Goal: Information Seeking & Learning: Find specific fact

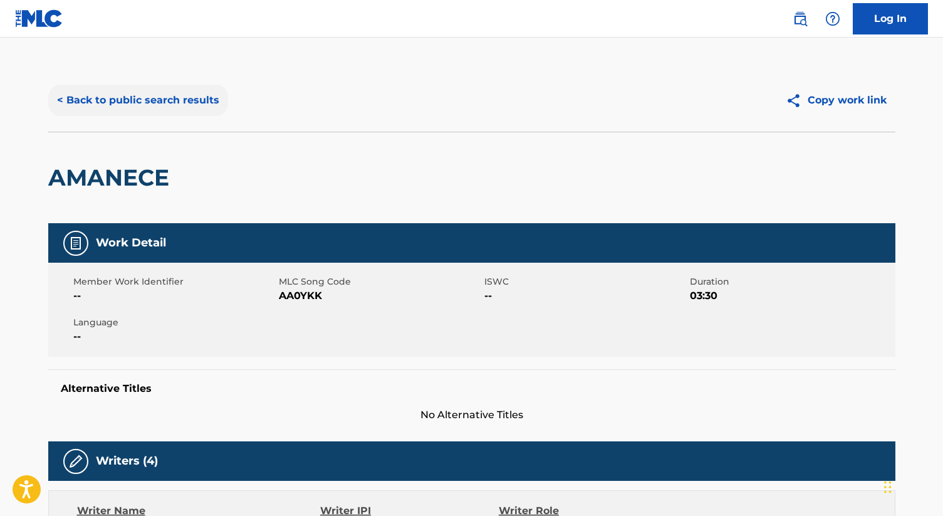
click at [163, 108] on button "< Back to public search results" at bounding box center [138, 100] width 180 height 31
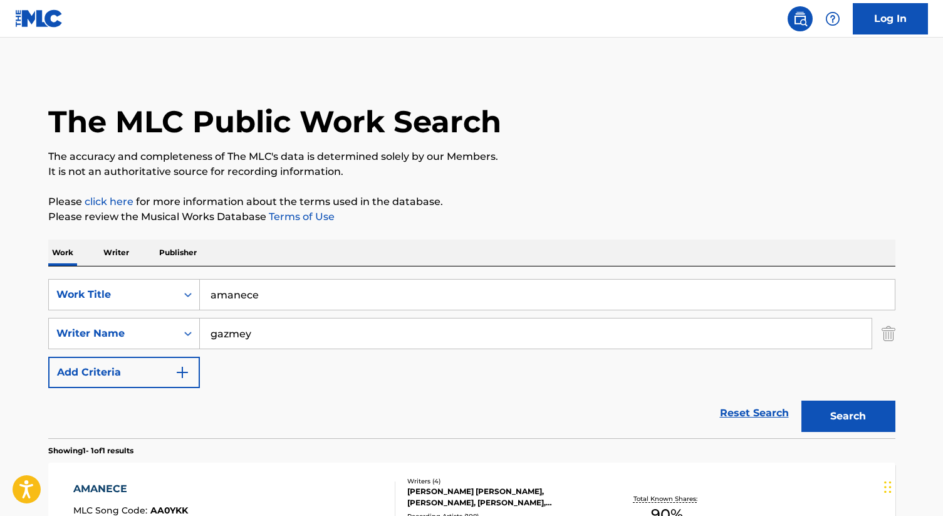
click at [117, 251] on p "Writer" at bounding box center [116, 252] width 33 height 26
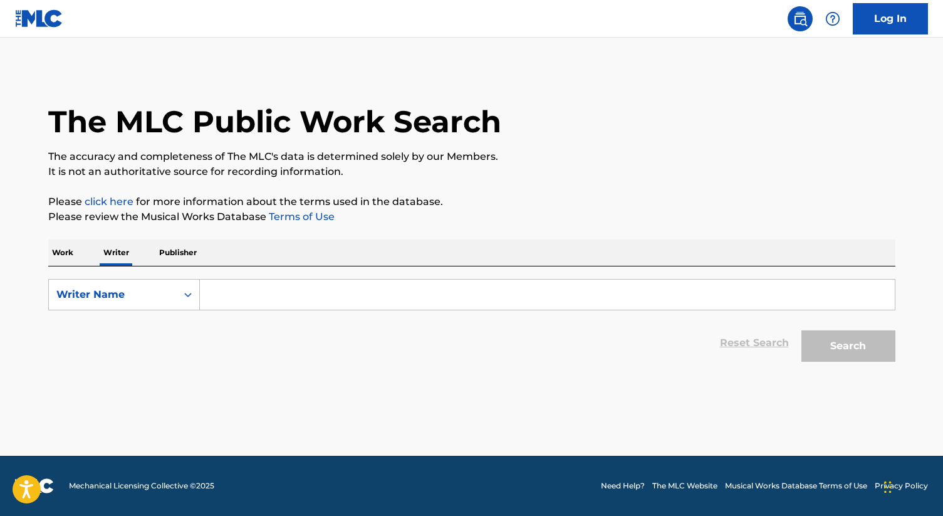
click at [246, 287] on input "Search Form" at bounding box center [547, 294] width 695 height 30
paste input "[PERSON_NAME]"
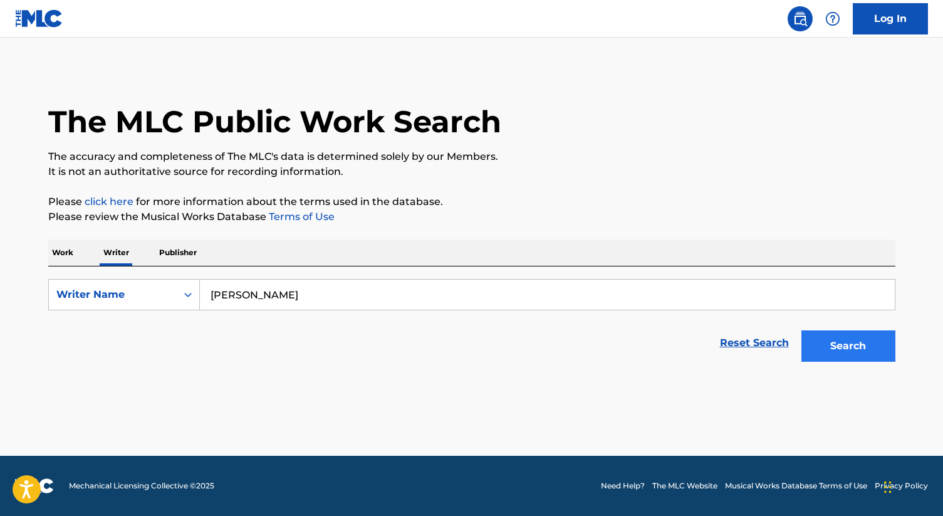
type input "[PERSON_NAME]"
click at [848, 340] on button "Search" at bounding box center [848, 345] width 94 height 31
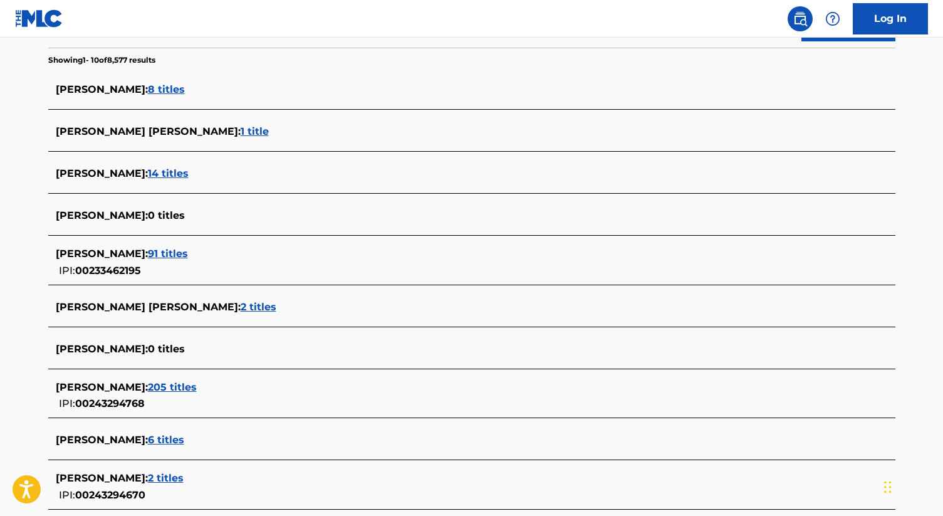
scroll to position [321, 0]
click at [179, 388] on span "205 titles" at bounding box center [172, 386] width 49 height 12
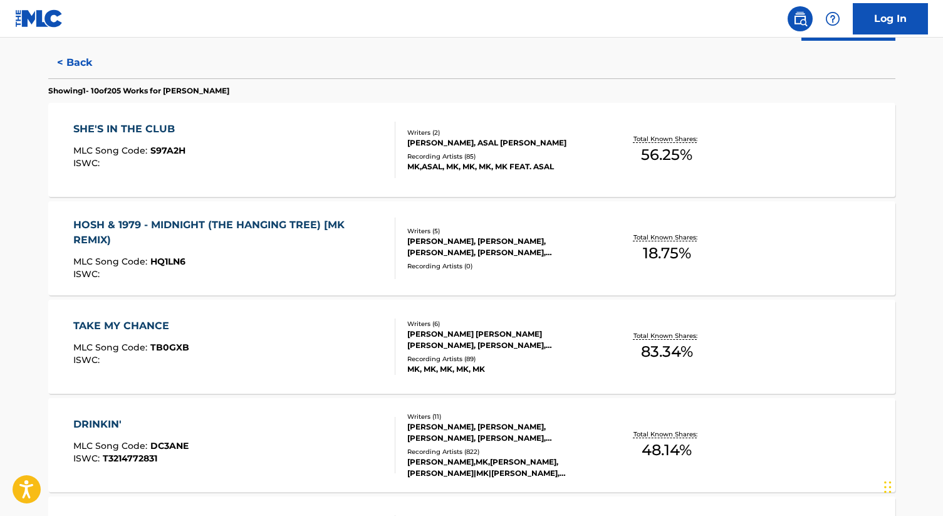
click at [454, 140] on div "[PERSON_NAME], ASAL [PERSON_NAME]" at bounding box center [501, 142] width 189 height 11
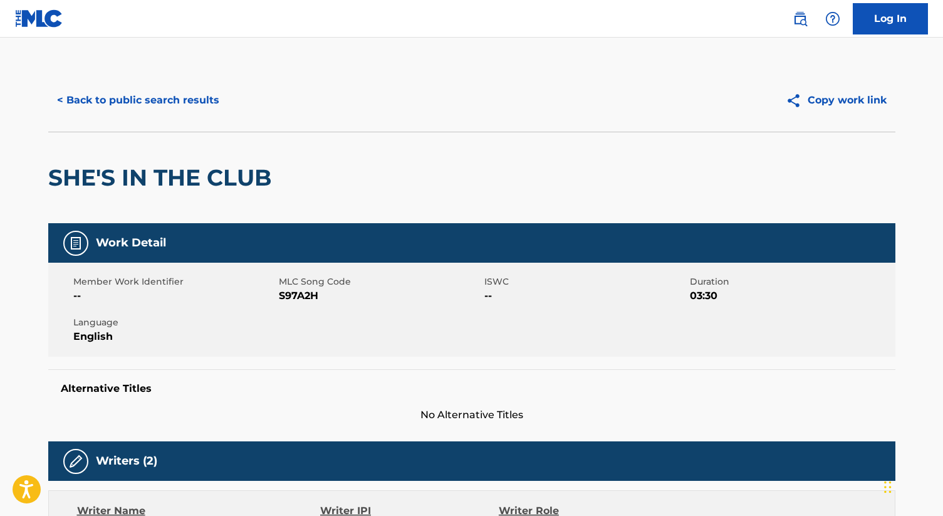
click at [447, 170] on div "SHE'S IN THE CLUB" at bounding box center [471, 177] width 847 height 91
click at [178, 104] on button "< Back to public search results" at bounding box center [138, 100] width 180 height 31
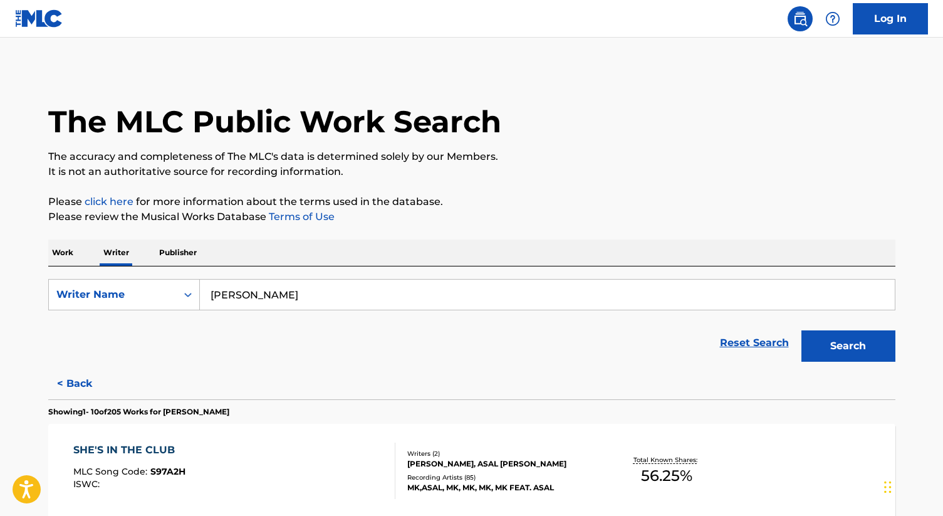
click at [58, 251] on p "Work" at bounding box center [62, 252] width 29 height 26
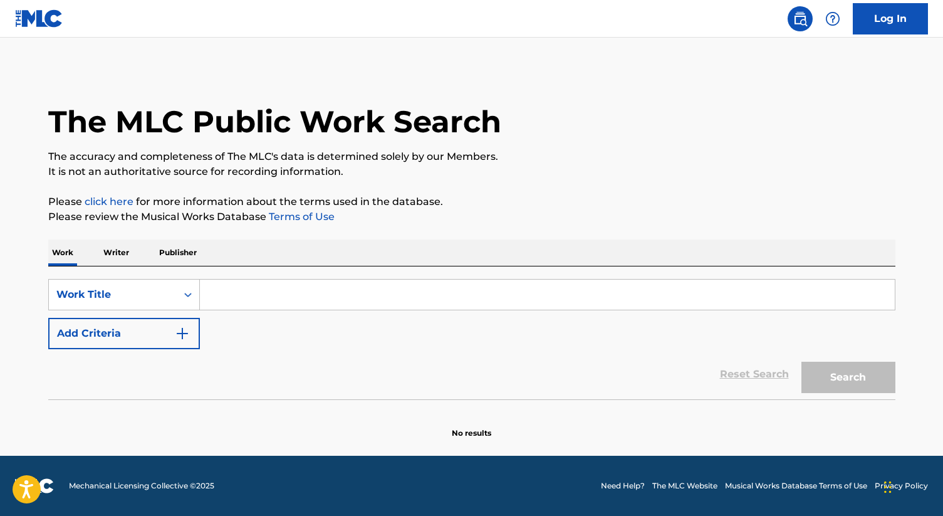
click at [254, 299] on input "Search Form" at bounding box center [547, 294] width 695 height 30
type input "asking"
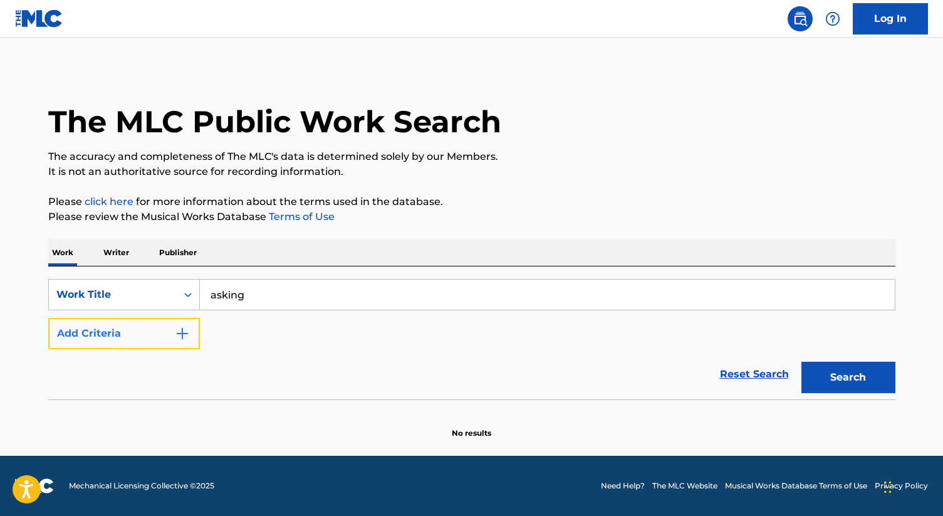
click at [180, 337] on img "Search Form" at bounding box center [182, 333] width 15 height 15
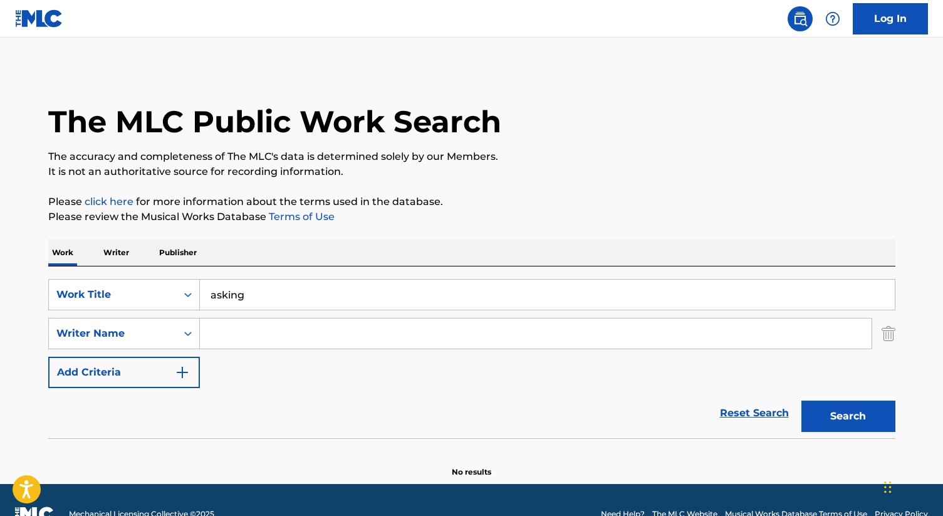
click at [233, 337] on input "Search Form" at bounding box center [536, 333] width 672 height 30
paste input "[PERSON_NAME]"
click at [240, 337] on input "[PERSON_NAME]" at bounding box center [536, 333] width 672 height 30
type input "[PERSON_NAME]"
click at [841, 417] on button "Search" at bounding box center [848, 415] width 94 height 31
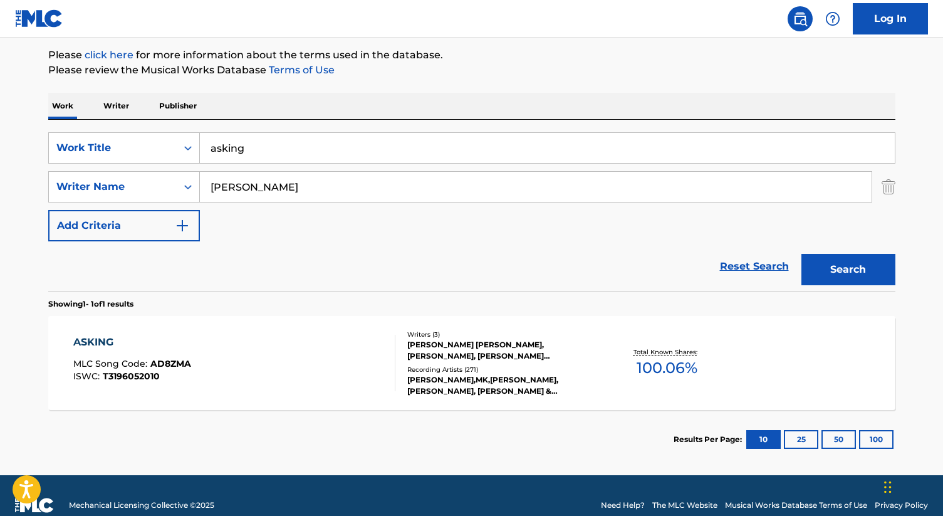
scroll to position [149, 0]
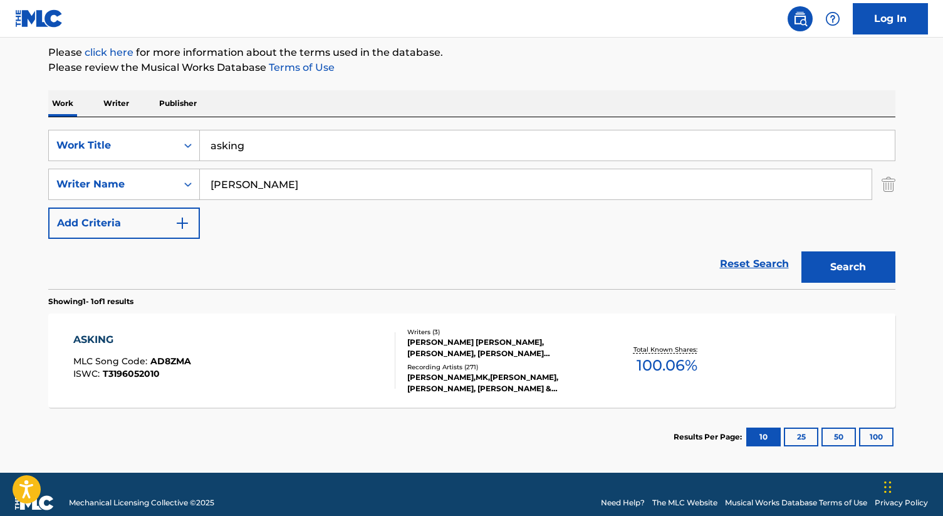
click at [520, 355] on div "[PERSON_NAME] [PERSON_NAME], [PERSON_NAME], [PERSON_NAME] [PERSON_NAME]" at bounding box center [501, 347] width 189 height 23
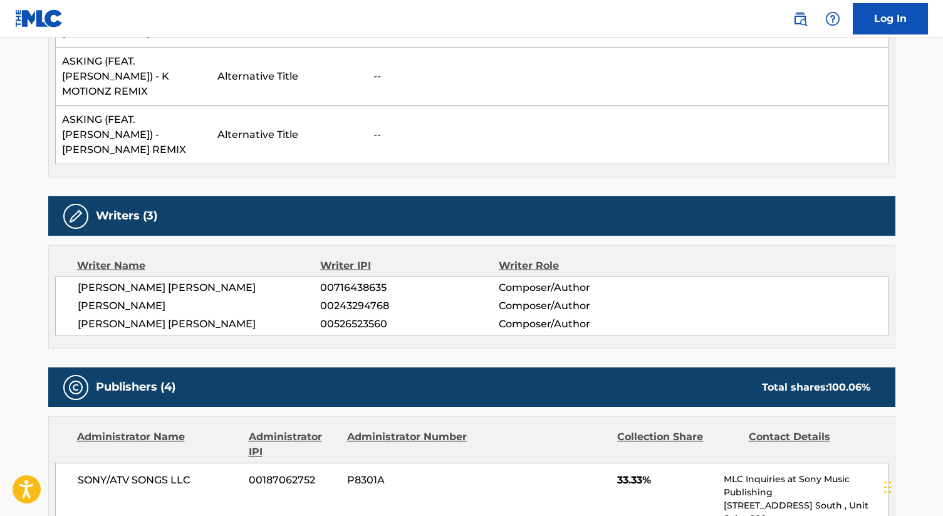
scroll to position [500, 0]
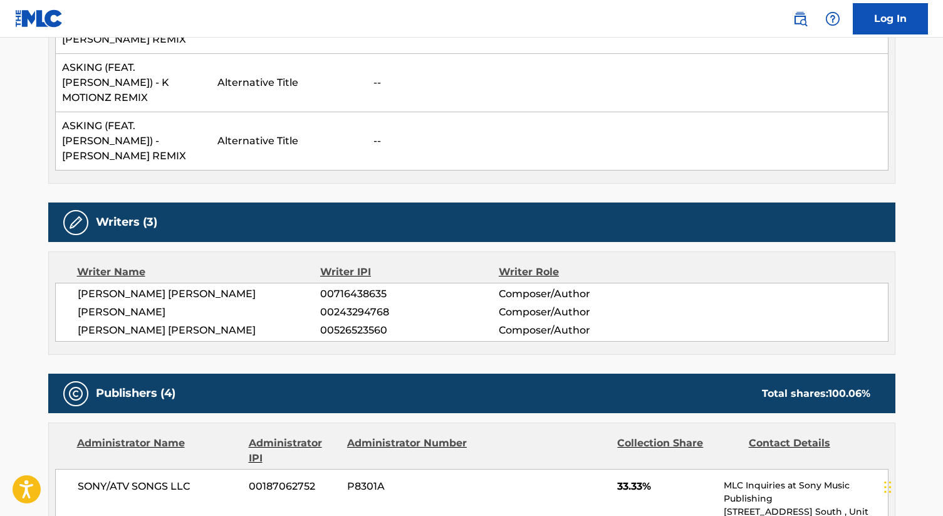
click at [479, 122] on td "--" at bounding box center [627, 141] width 521 height 58
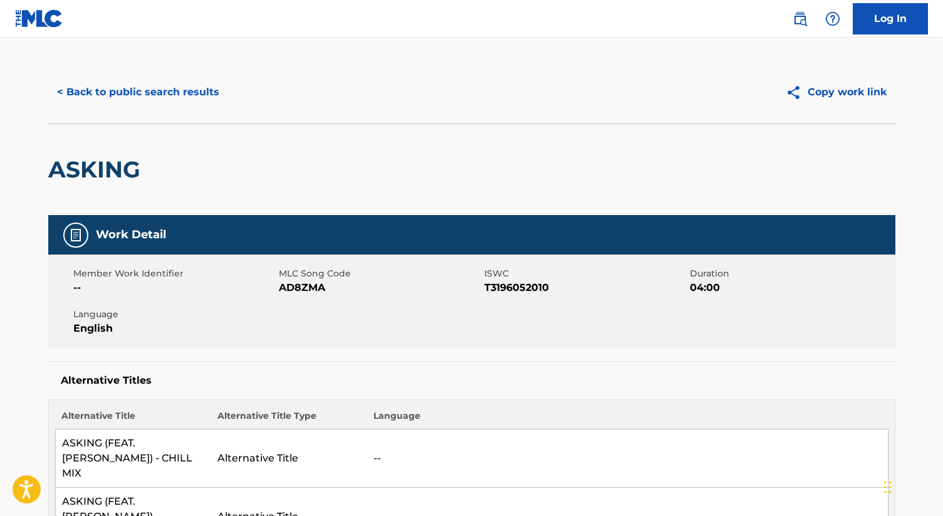
scroll to position [0, 0]
